Goal: Information Seeking & Learning: Learn about a topic

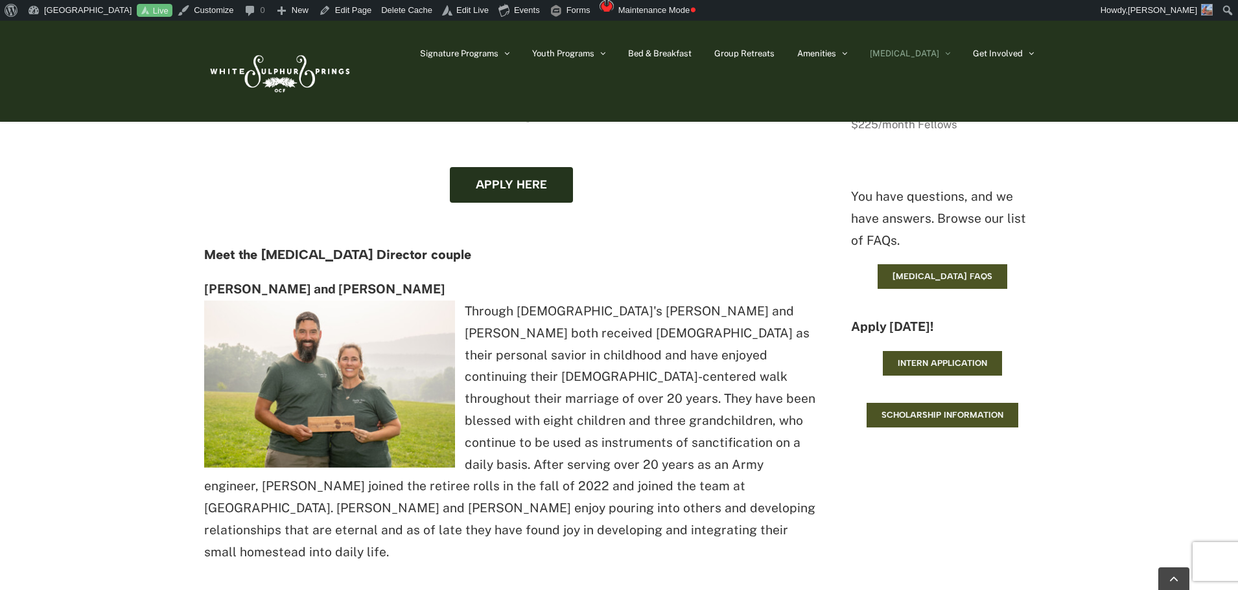
scroll to position [1426, 0]
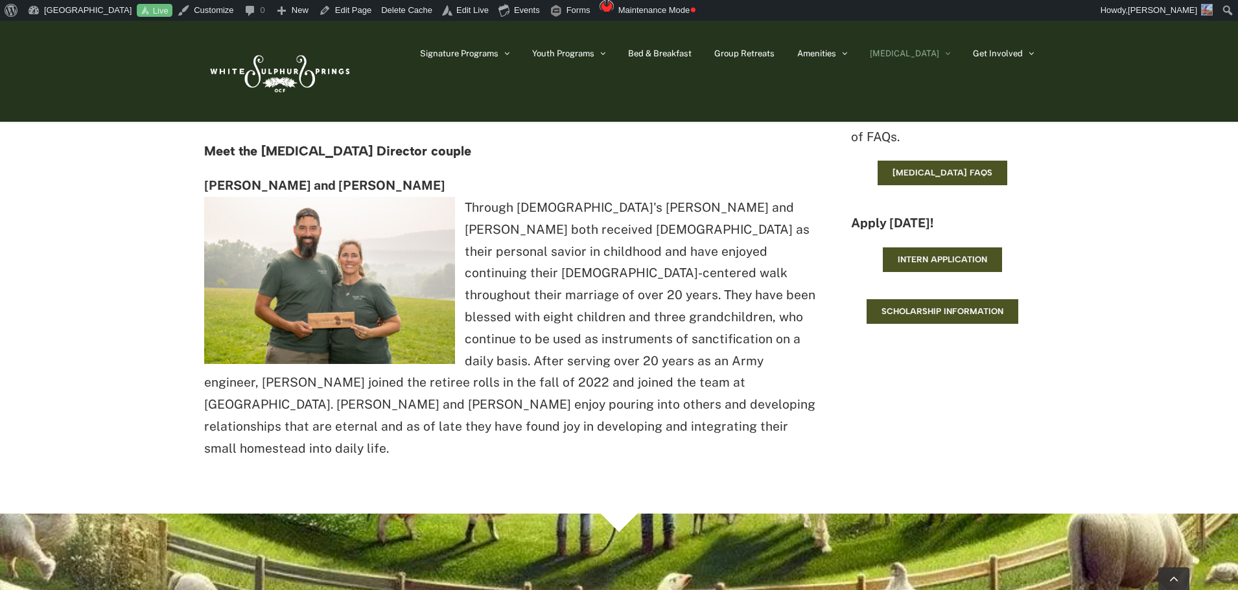
scroll to position [1426, 0]
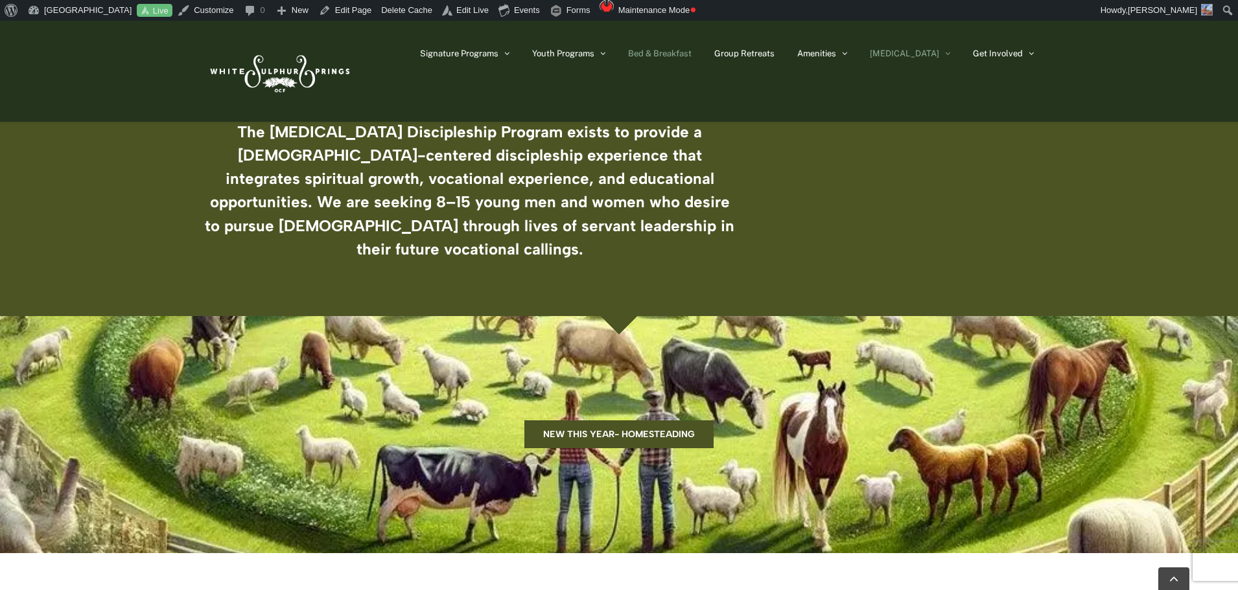
scroll to position [454, 0]
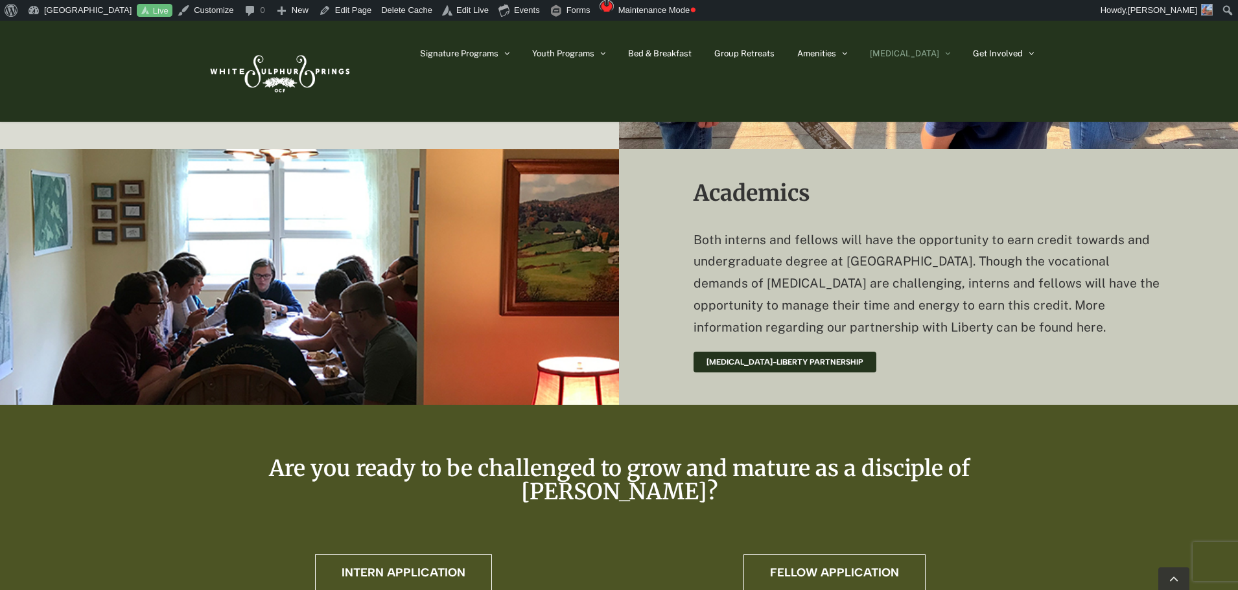
scroll to position [2856, 0]
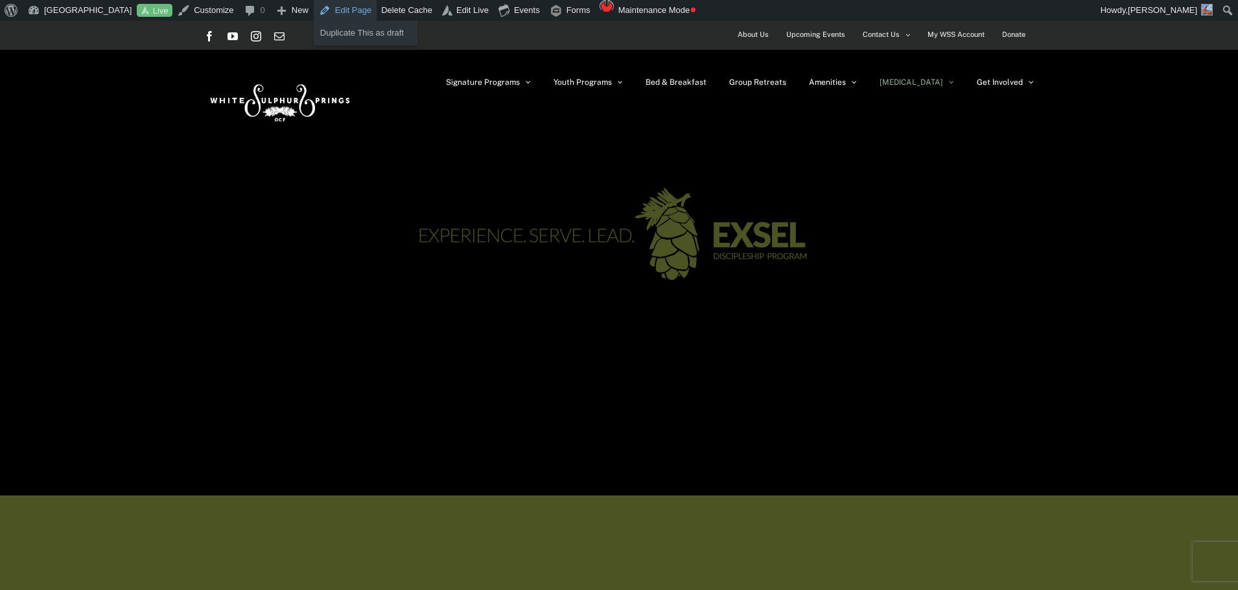
click at [347, 10] on link "Edit Page" at bounding box center [345, 10] width 63 height 21
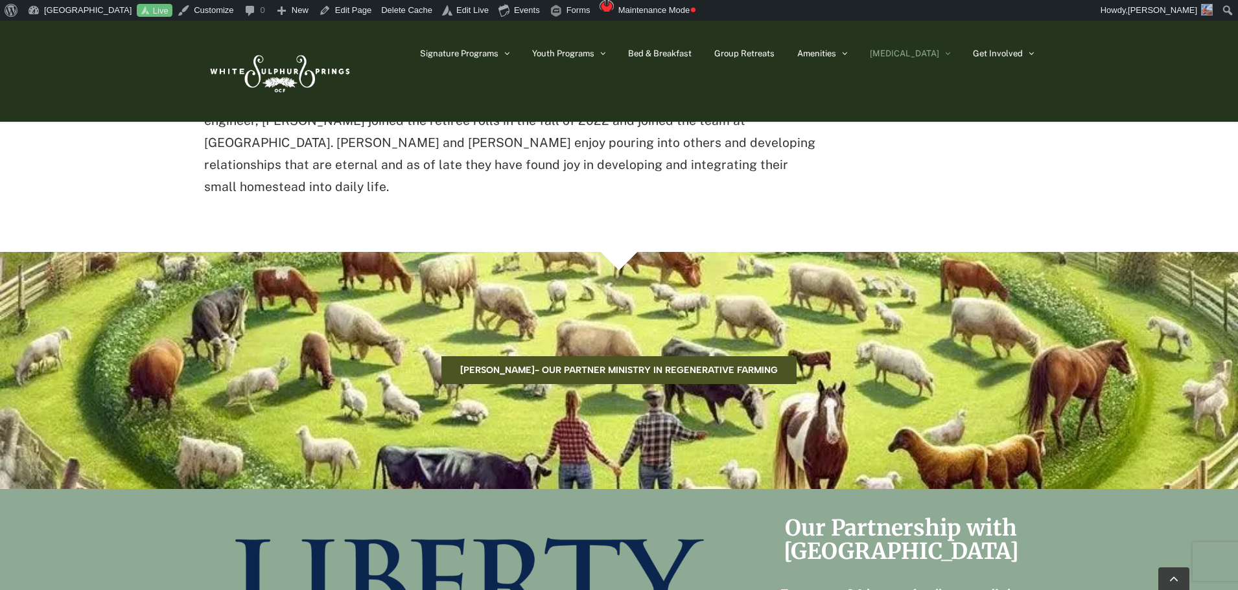
scroll to position [1685, 0]
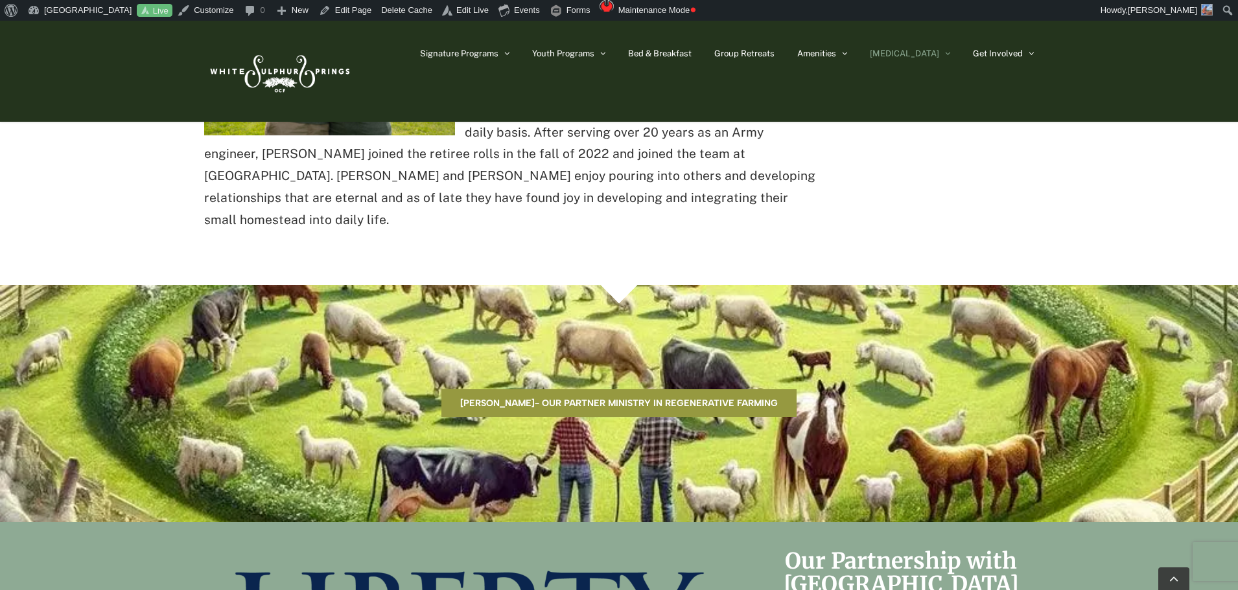
click at [719, 398] on span "Visit Madewell- Our partner ministry in regenerative farming" at bounding box center [619, 403] width 318 height 11
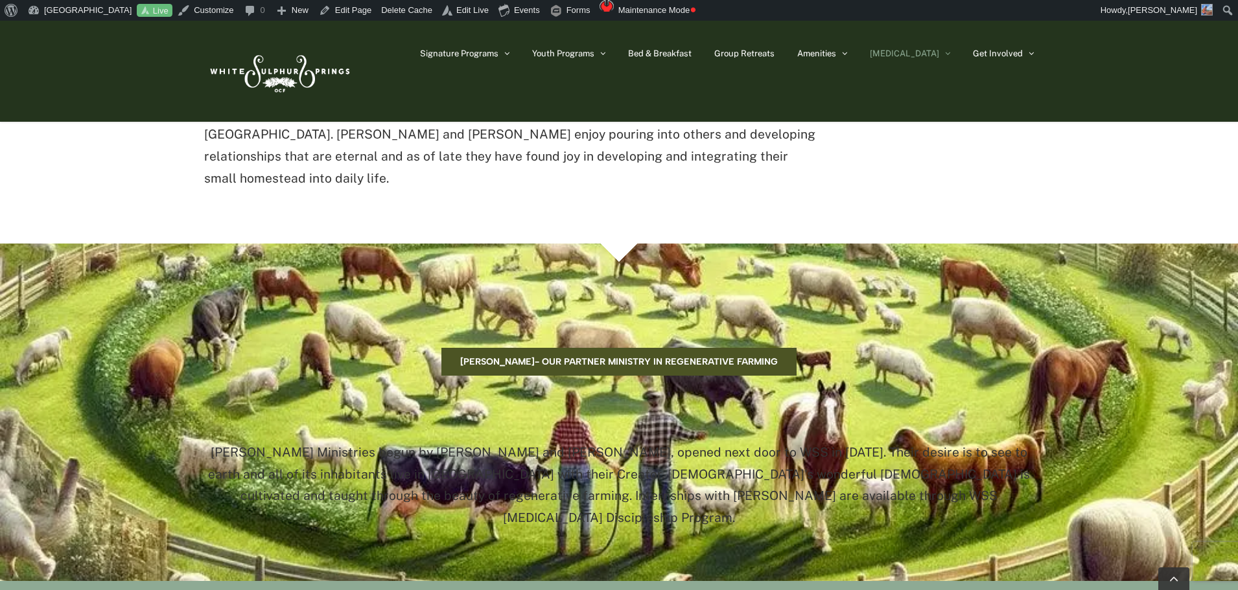
scroll to position [1750, 0]
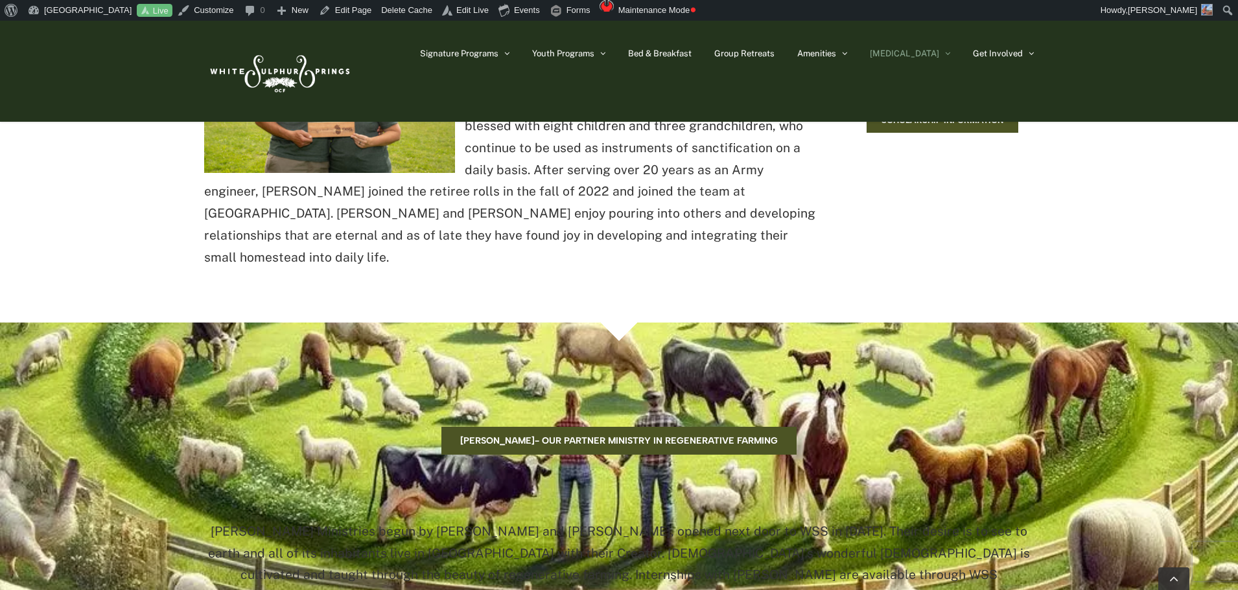
scroll to position [1556, 0]
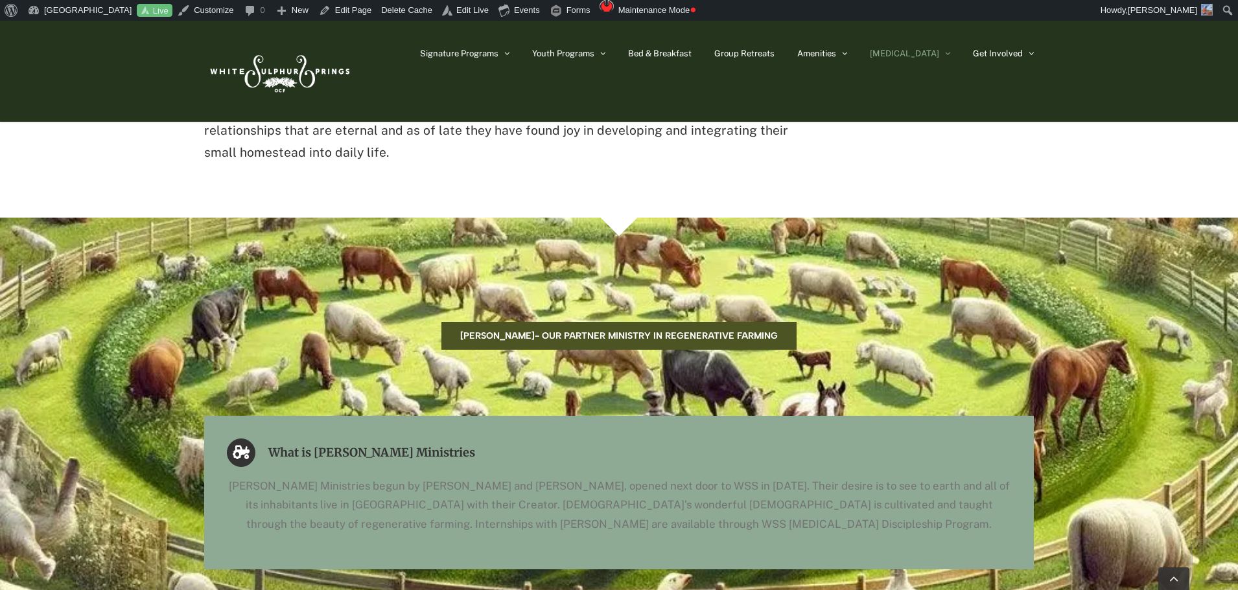
scroll to position [1750, 0]
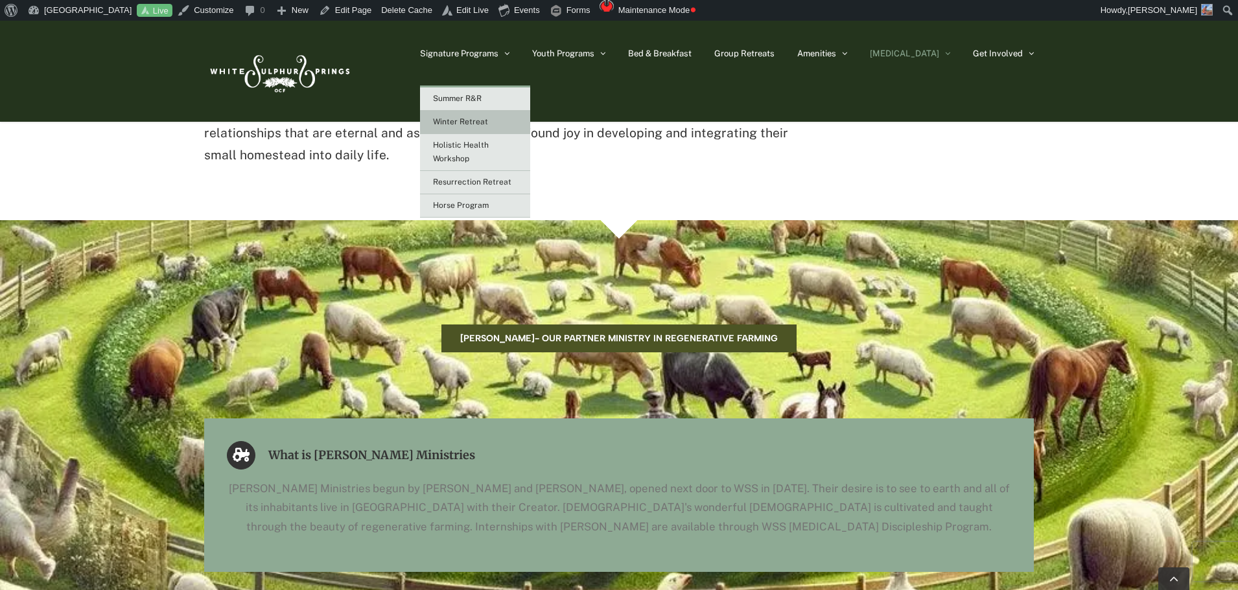
click at [488, 119] on span "Winter Retreat" at bounding box center [460, 121] width 55 height 9
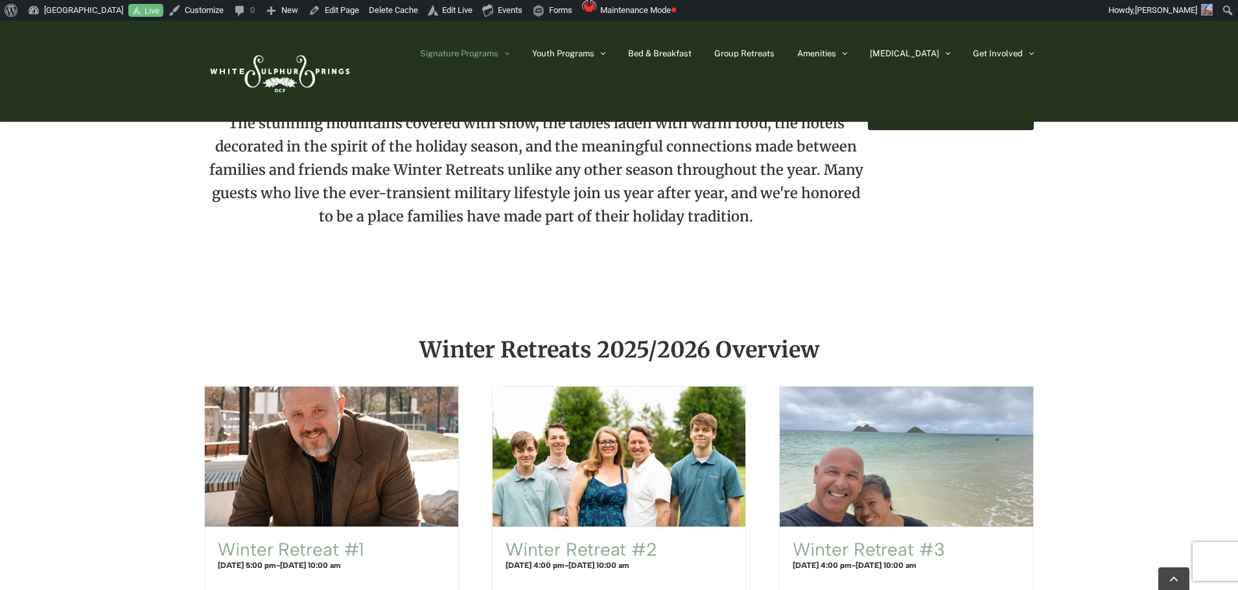
scroll to position [583, 0]
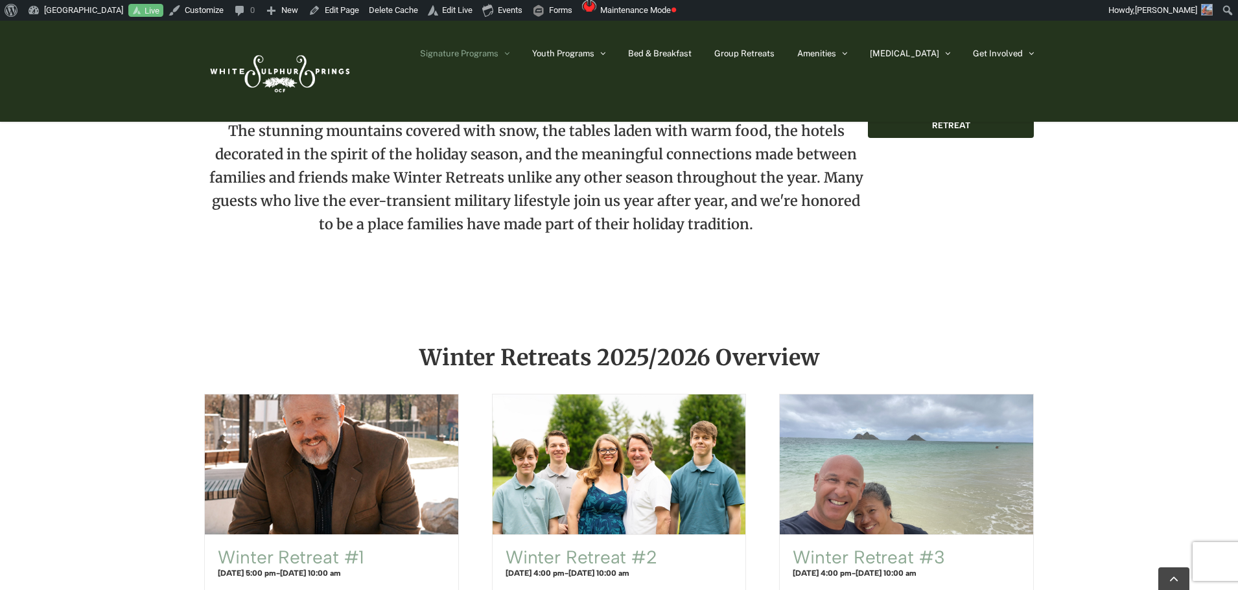
click at [336, 62] on img at bounding box center [278, 71] width 149 height 61
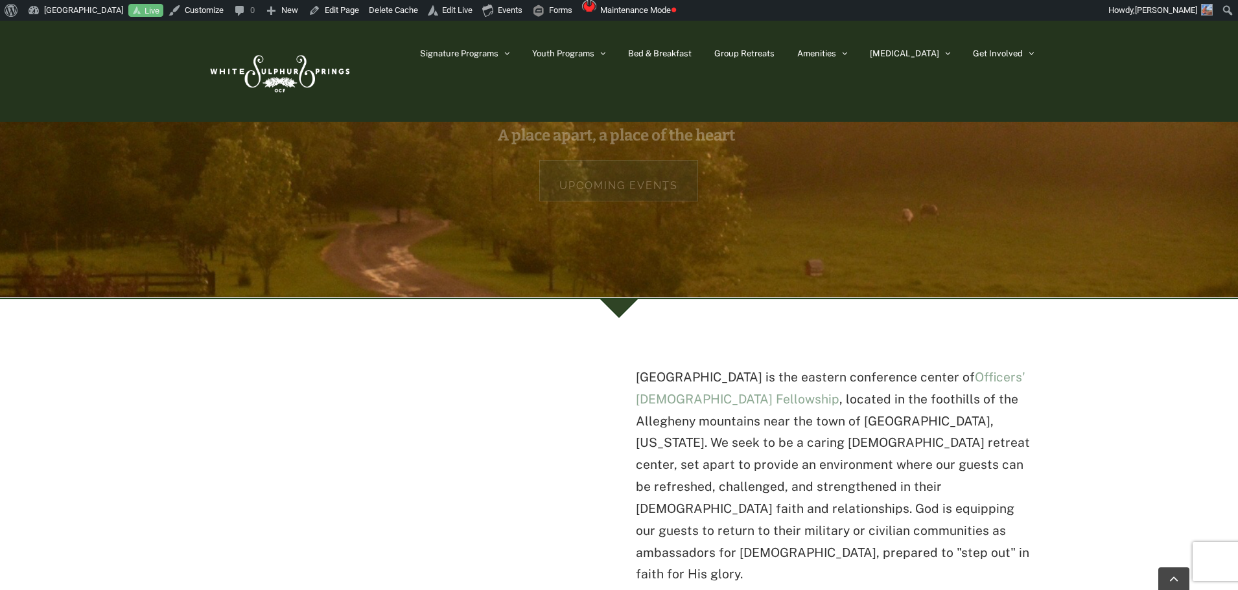
scroll to position [194, 0]
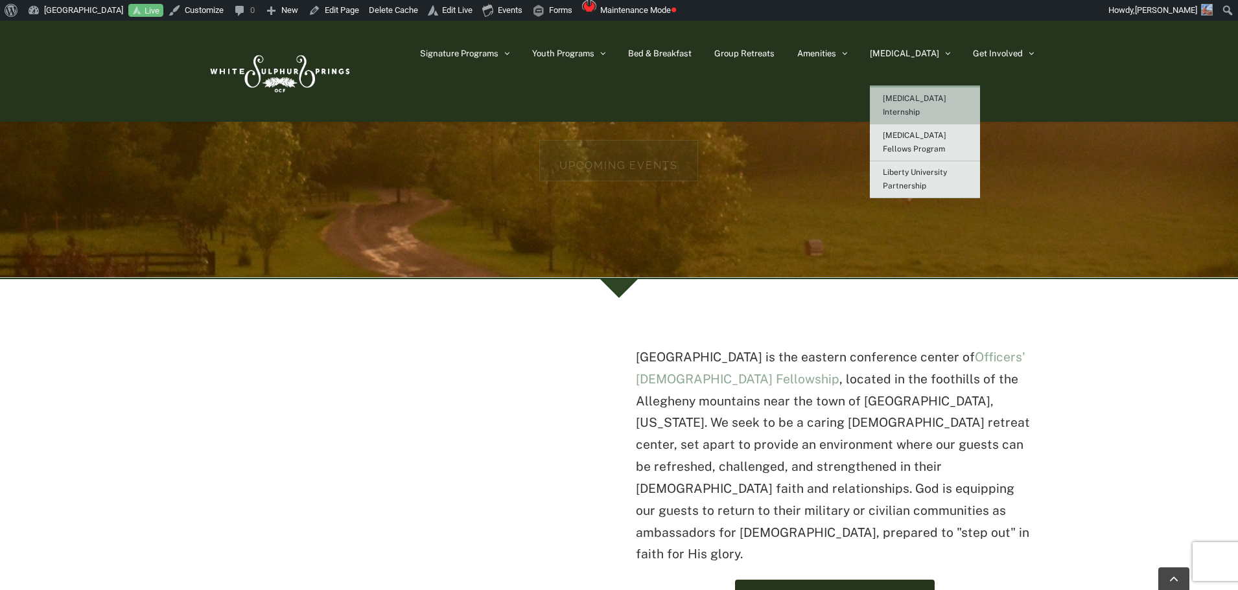
click at [946, 99] on span "[MEDICAL_DATA] Internship" at bounding box center [915, 105] width 64 height 23
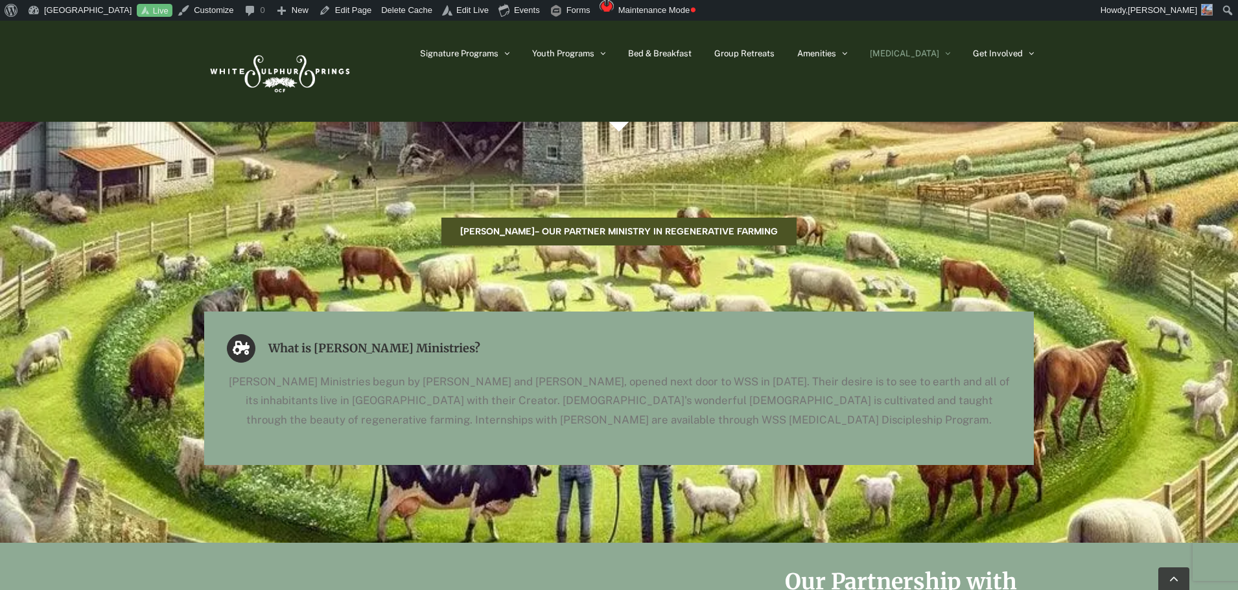
scroll to position [1880, 0]
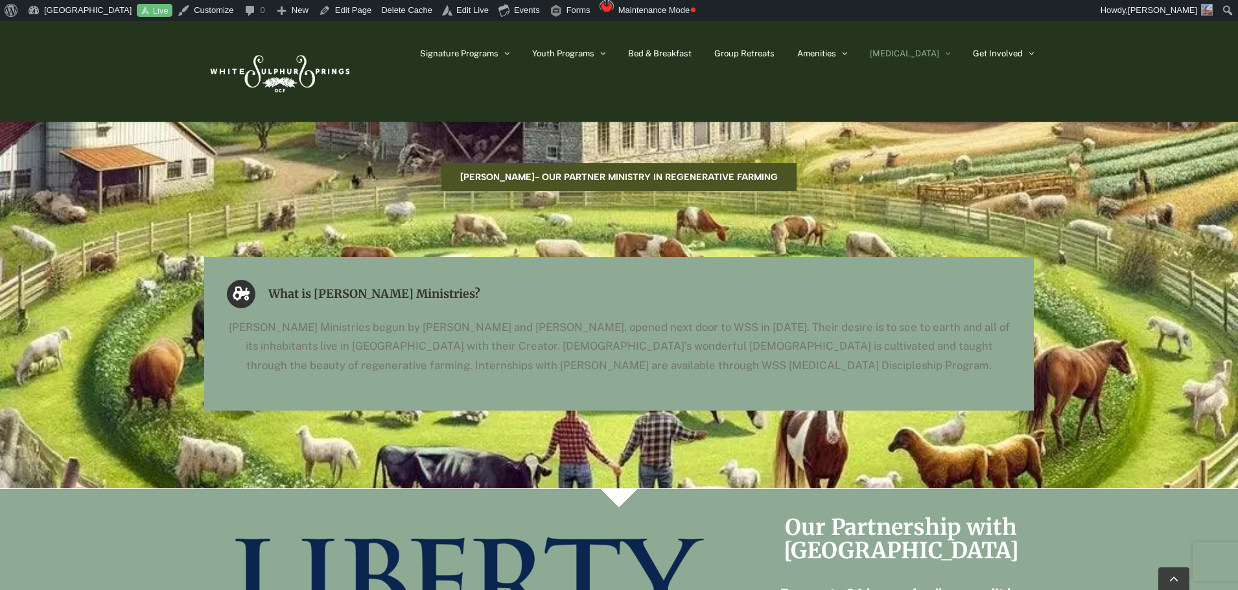
scroll to position [1880, 0]
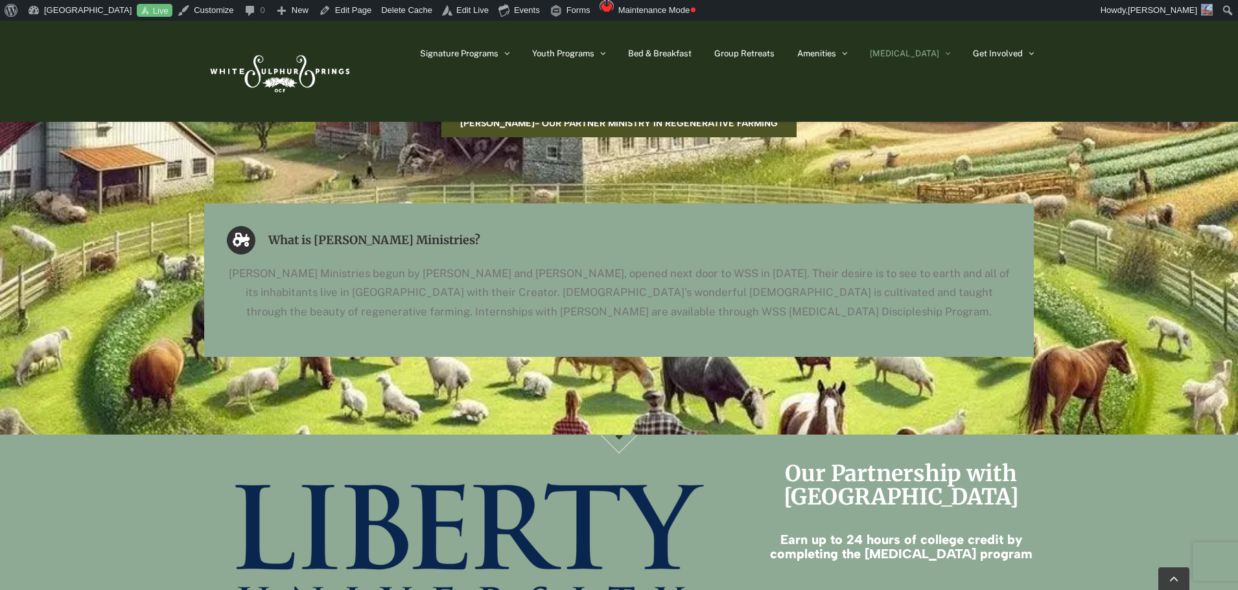
scroll to position [1945, 0]
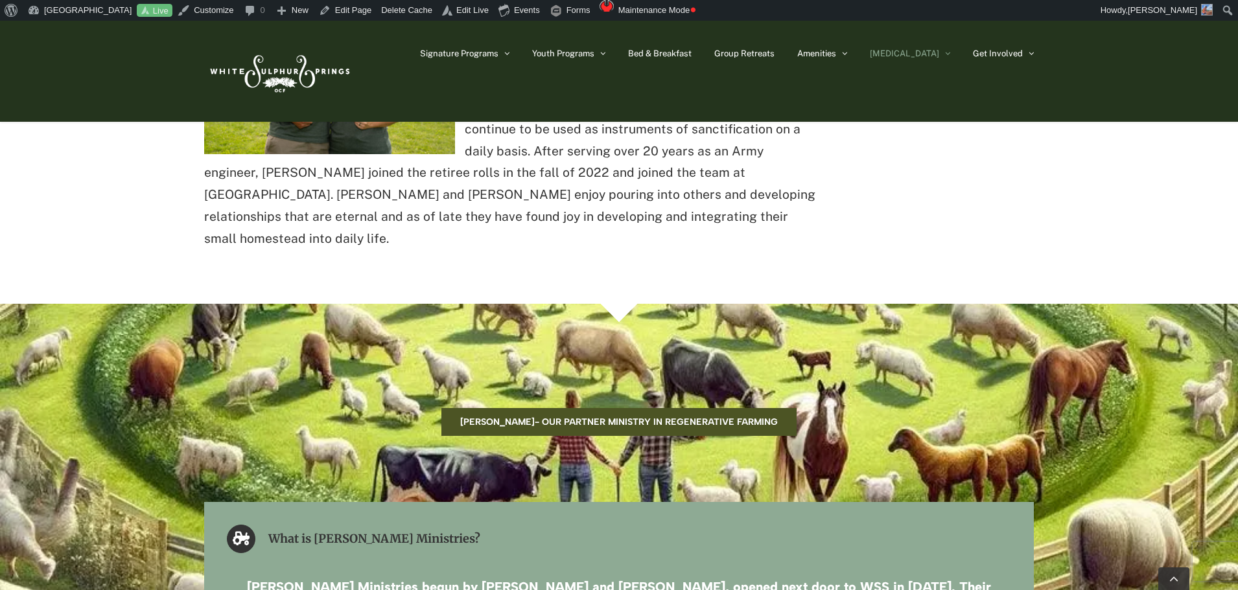
scroll to position [1685, 0]
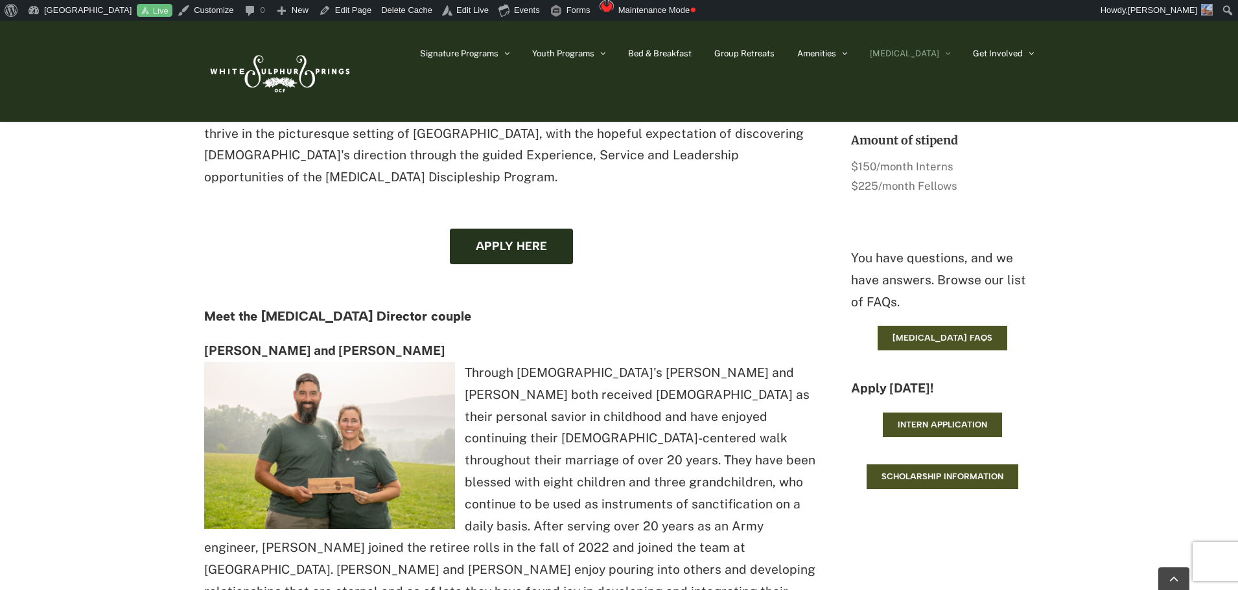
scroll to position [1102, 0]
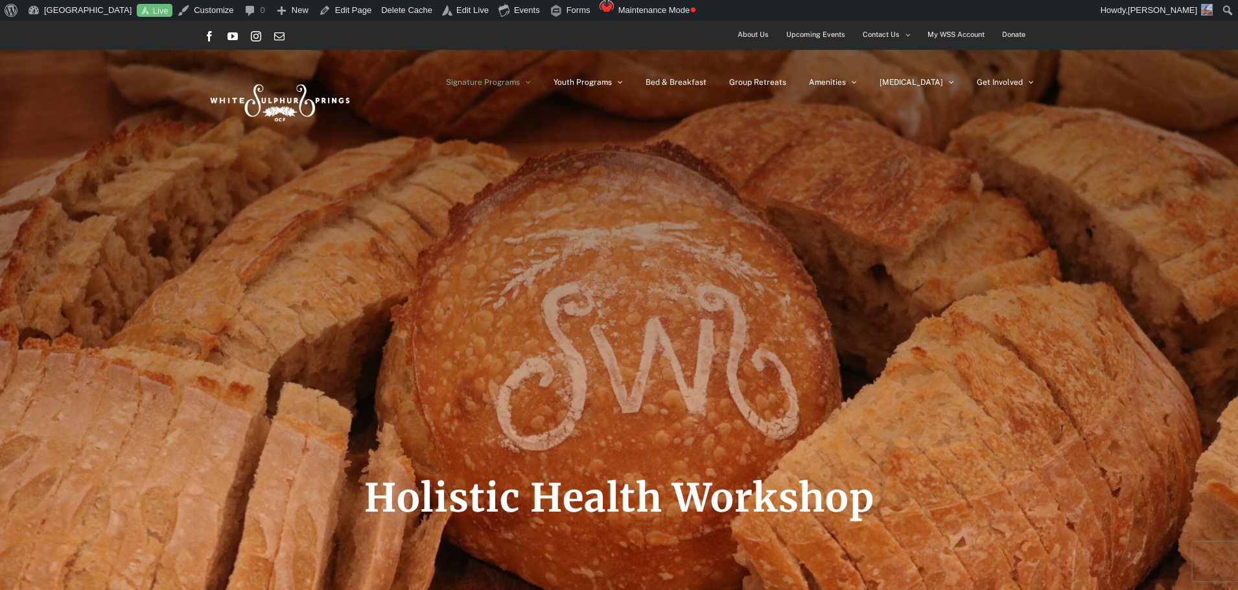
scroll to position [20, 0]
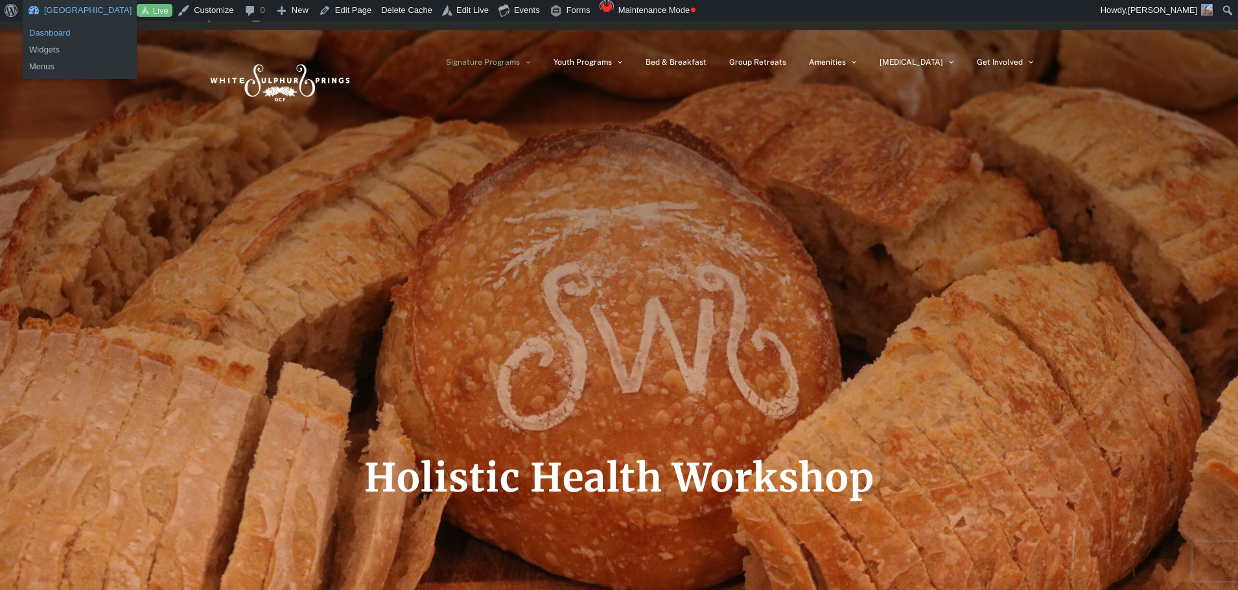
click at [56, 26] on link "Dashboard" at bounding box center [80, 33] width 114 height 17
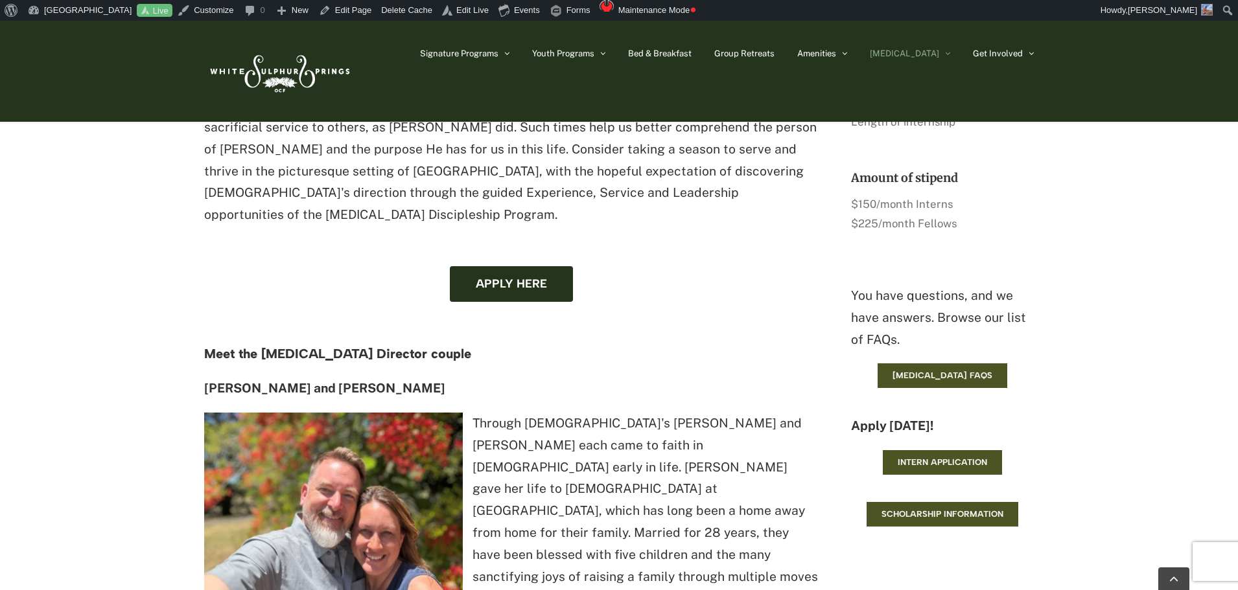
scroll to position [1232, 0]
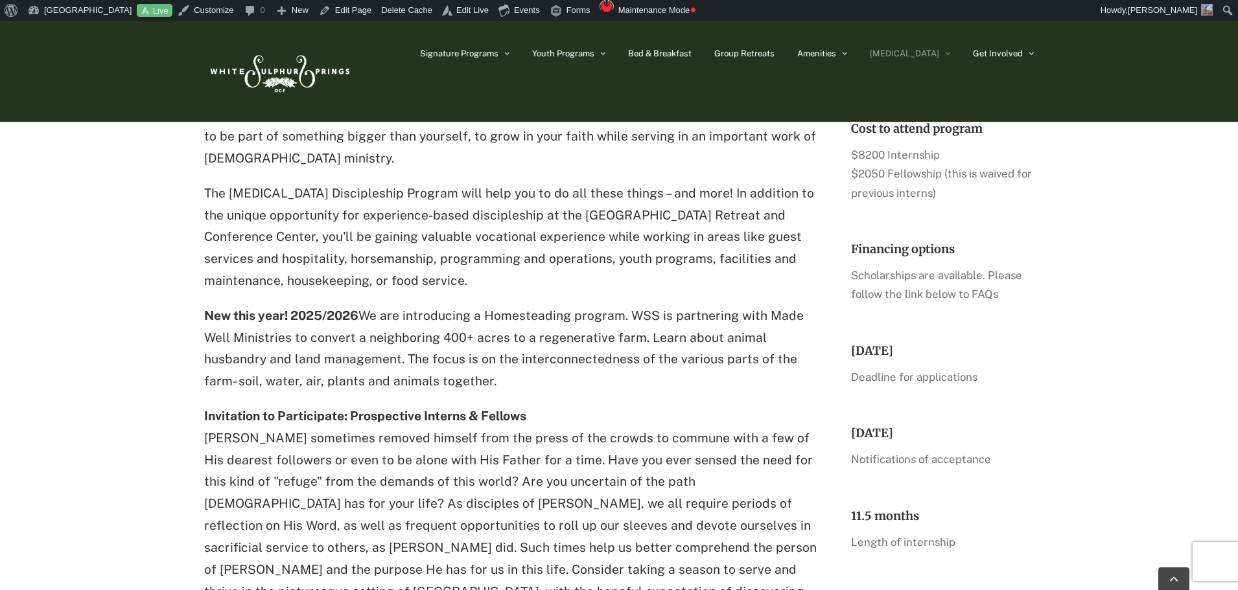
scroll to position [843, 0]
